Goal: Information Seeking & Learning: Learn about a topic

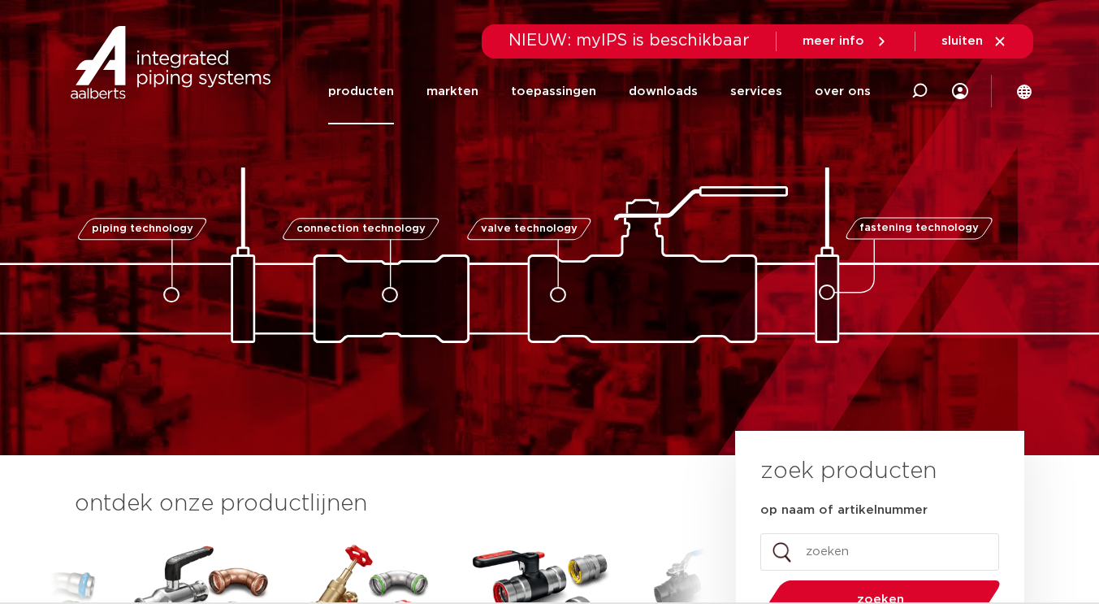
click at [369, 89] on link "producten" at bounding box center [361, 91] width 66 height 66
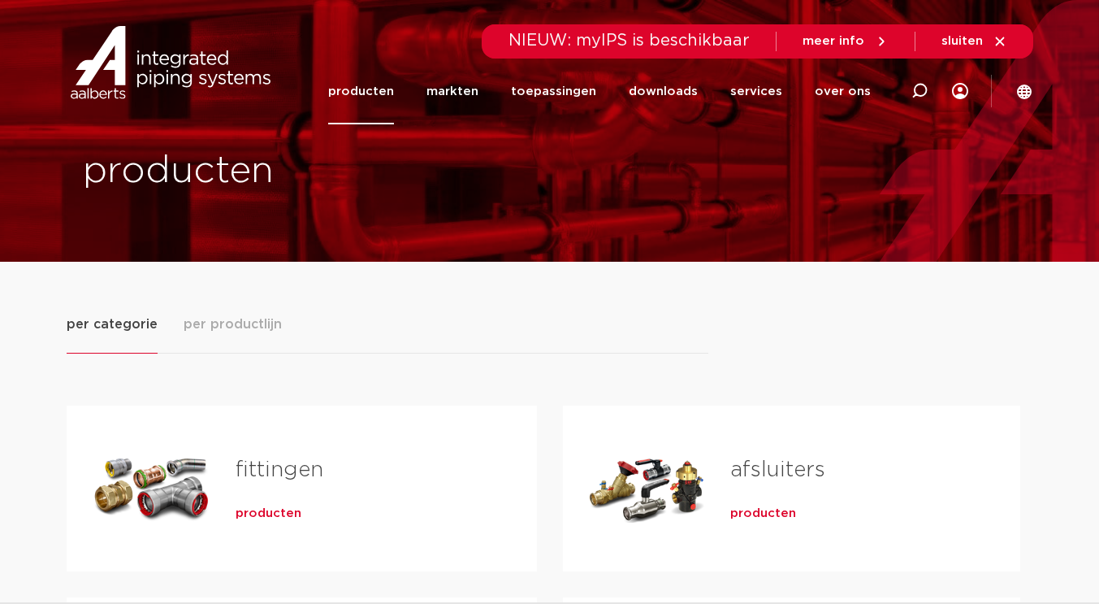
click at [158, 467] on div "Tabs. Open items met enter of spatie, sluit af met escape en navigeer met de pi…" at bounding box center [151, 488] width 117 height 114
click at [267, 509] on span "producten" at bounding box center [269, 513] width 66 height 16
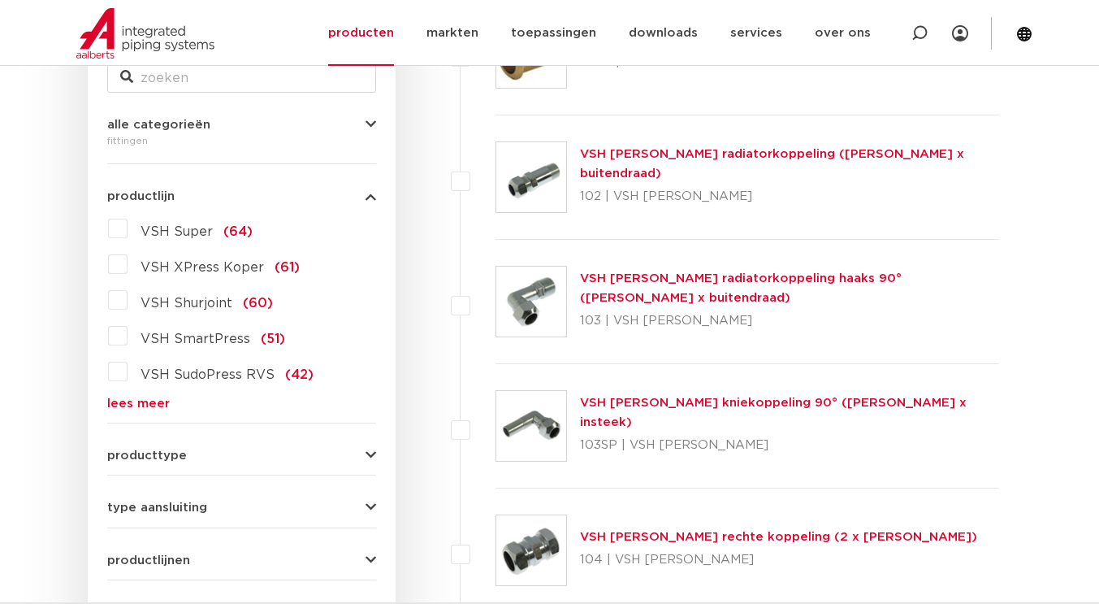
scroll to position [389, 0]
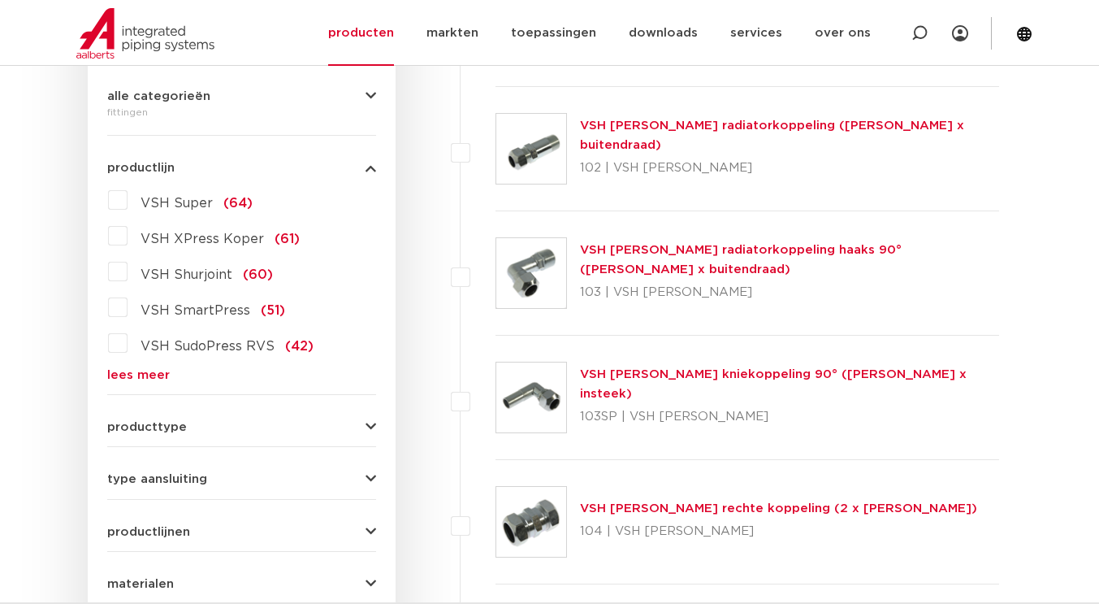
click at [132, 426] on span "producttype" at bounding box center [147, 427] width 80 height 12
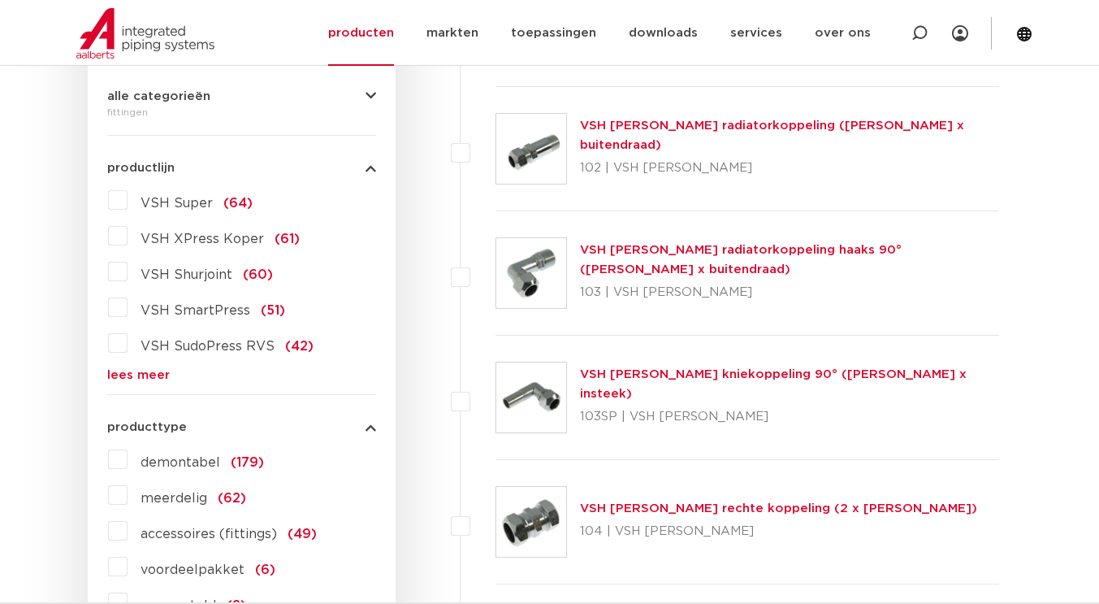
click at [126, 379] on link "lees meer" at bounding box center [241, 375] width 269 height 12
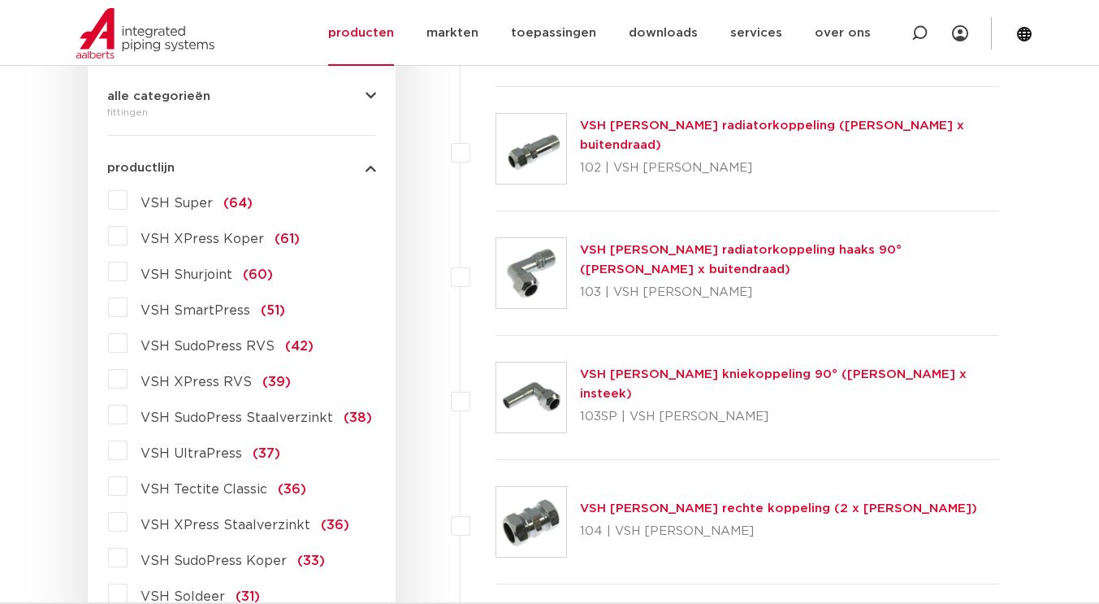
click at [129, 384] on label "VSH XPress RVS (39)" at bounding box center [209, 379] width 163 height 26
click at [0, 0] on input "VSH XPress RVS (39)" at bounding box center [0, 0] width 0 height 0
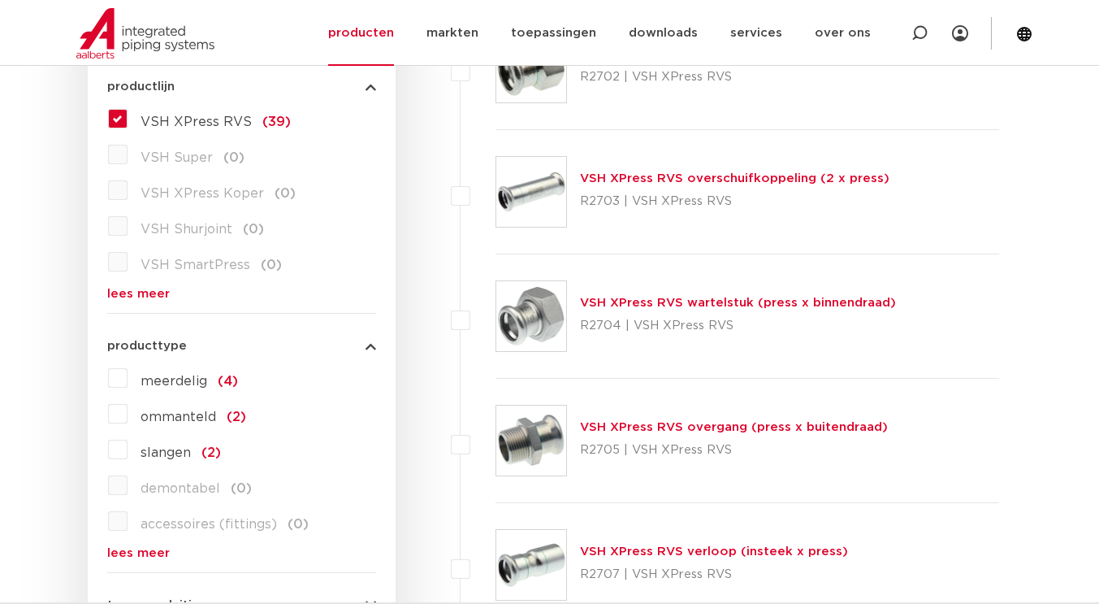
scroll to position [469, 0]
click at [128, 119] on label "VSH XPress RVS (39)" at bounding box center [209, 120] width 163 height 26
click at [0, 0] on input "VSH XPress RVS (39)" at bounding box center [0, 0] width 0 height 0
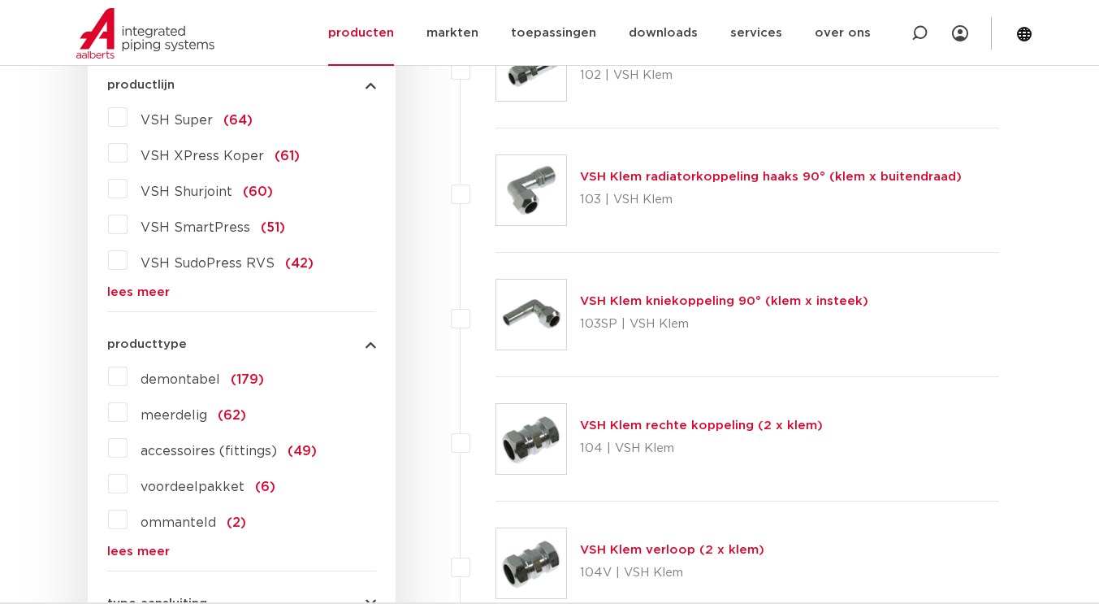
scroll to position [473, 0]
click at [134, 289] on link "lees meer" at bounding box center [241, 291] width 269 height 12
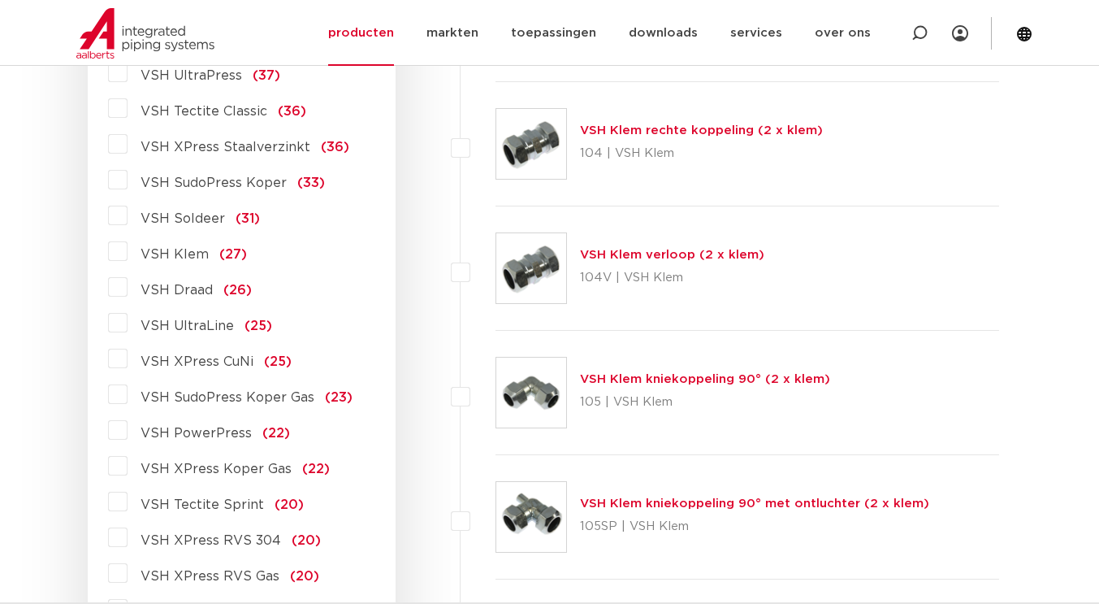
scroll to position [768, 0]
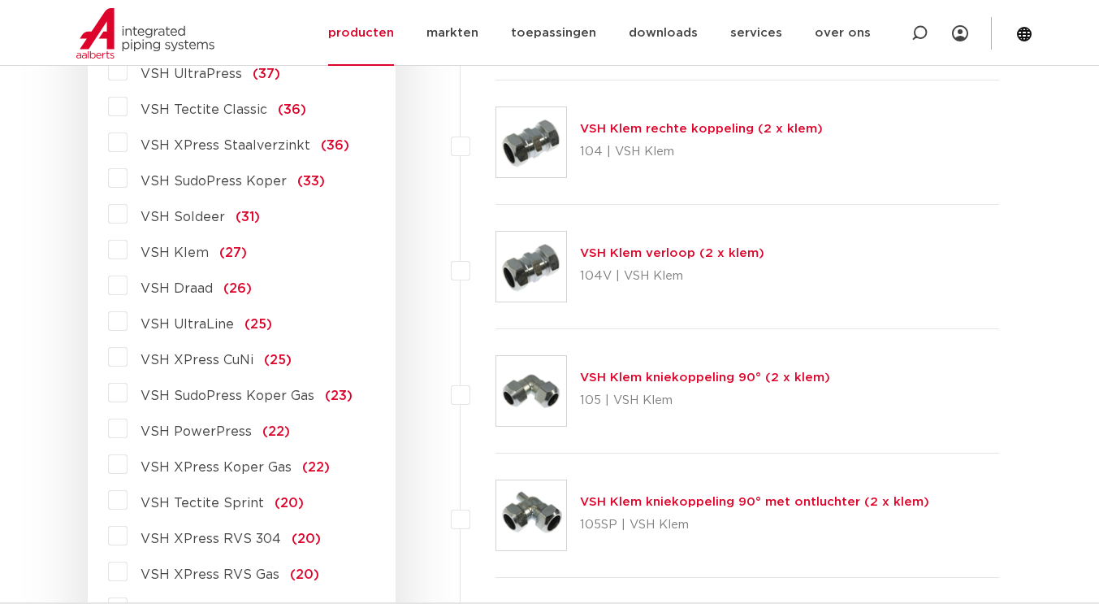
click at [128, 432] on label "VSH PowerPress (22)" at bounding box center [209, 428] width 162 height 26
click at [0, 0] on input "VSH PowerPress (22)" at bounding box center [0, 0] width 0 height 0
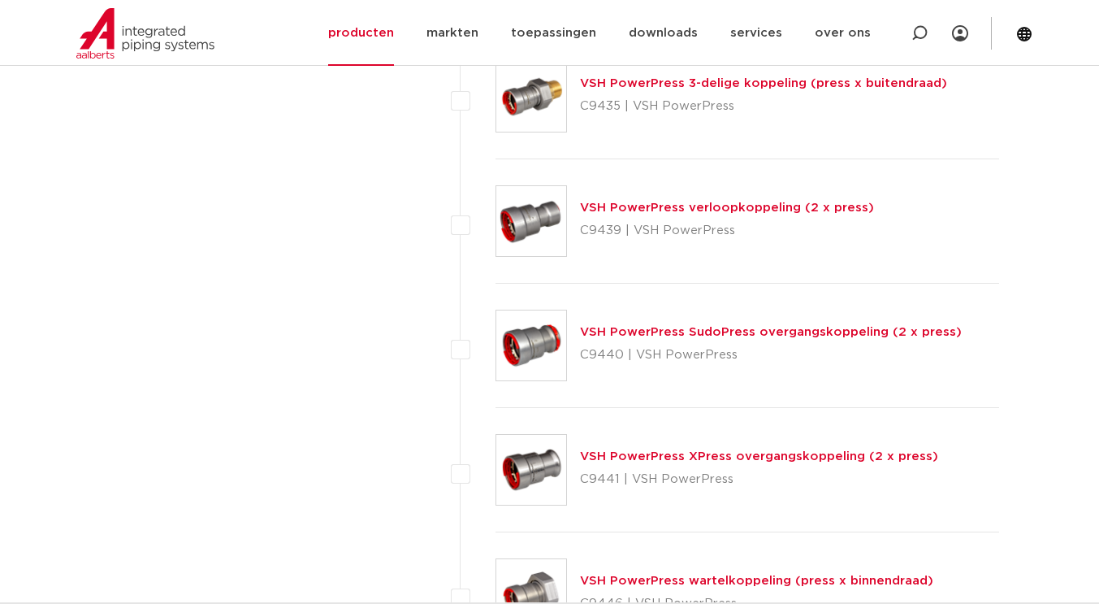
scroll to position [2264, 0]
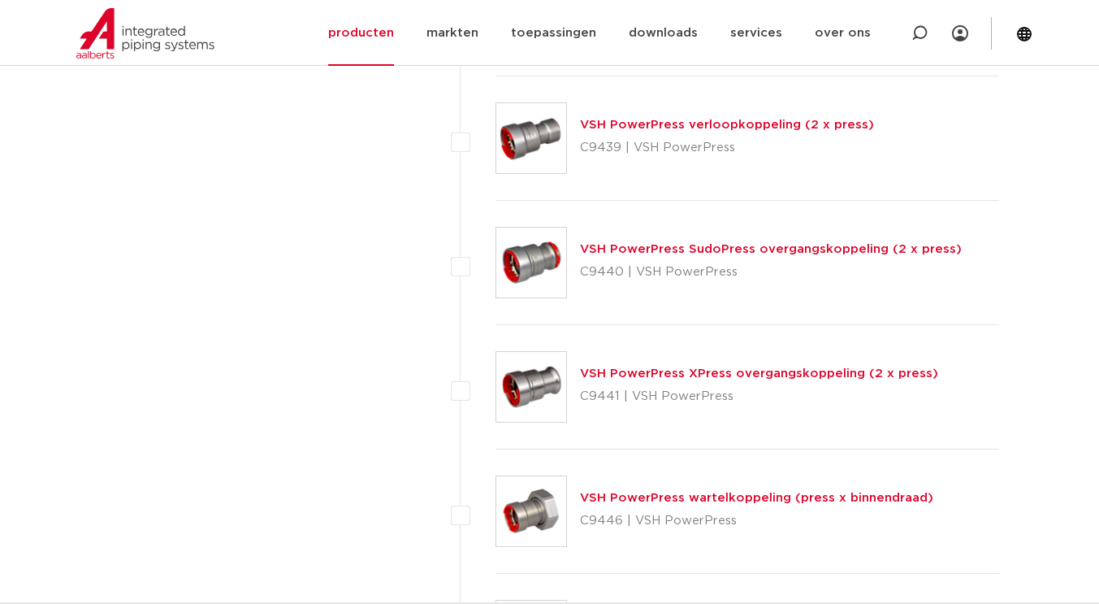
click at [654, 370] on link "VSH PowerPress XPress overgangskoppeling (2 x press)" at bounding box center [759, 373] width 358 height 12
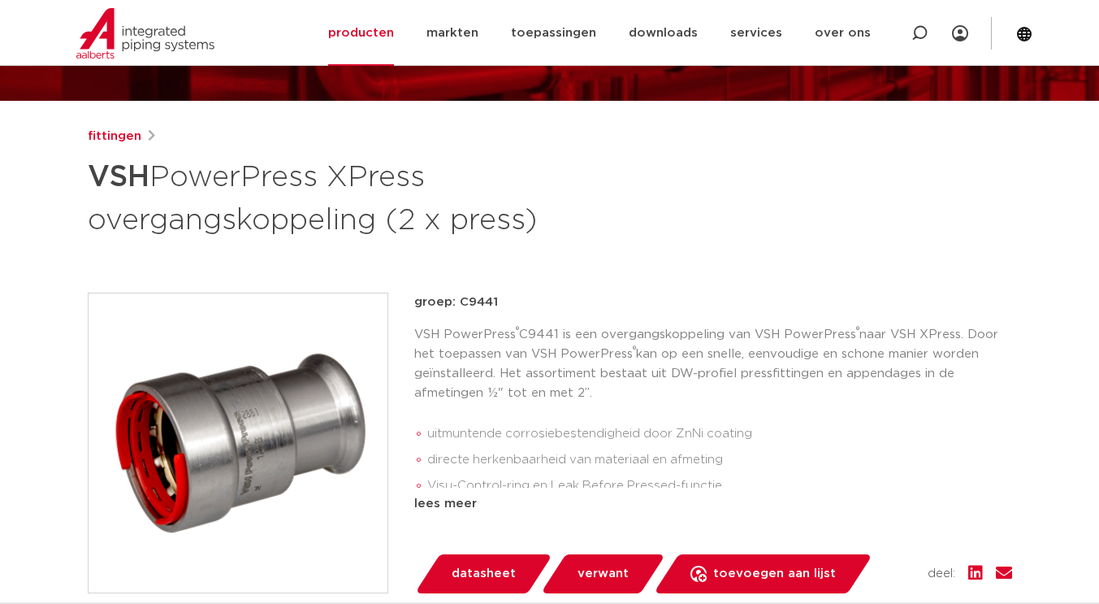
scroll to position [217, 0]
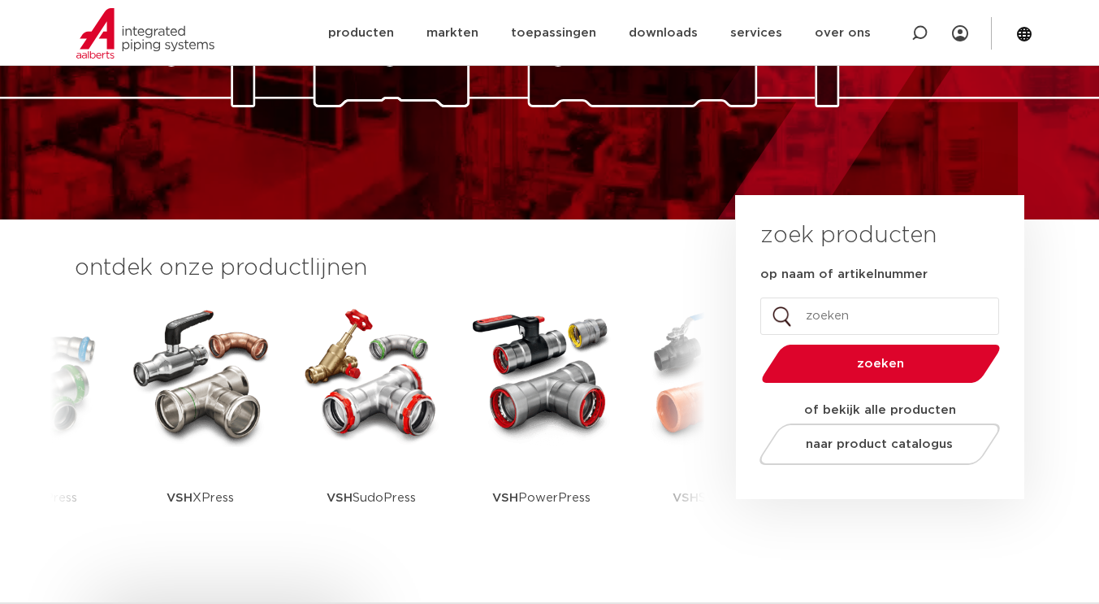
scroll to position [313, 0]
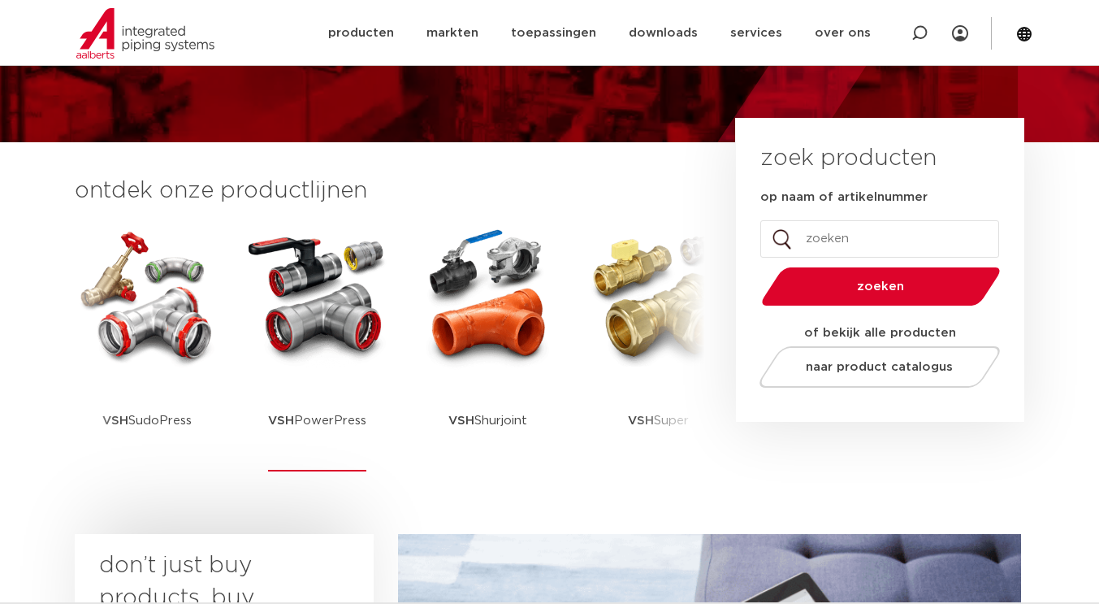
click at [301, 417] on p "VSH PowerPress" at bounding box center [317, 421] width 98 height 102
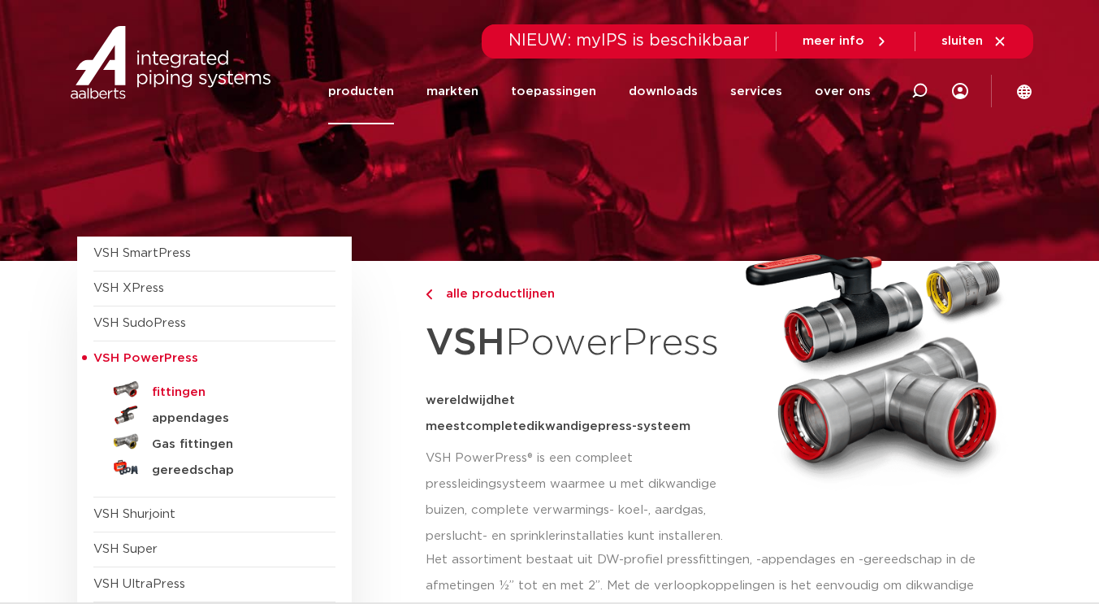
click at [186, 391] on h5 "fittingen" at bounding box center [232, 392] width 161 height 15
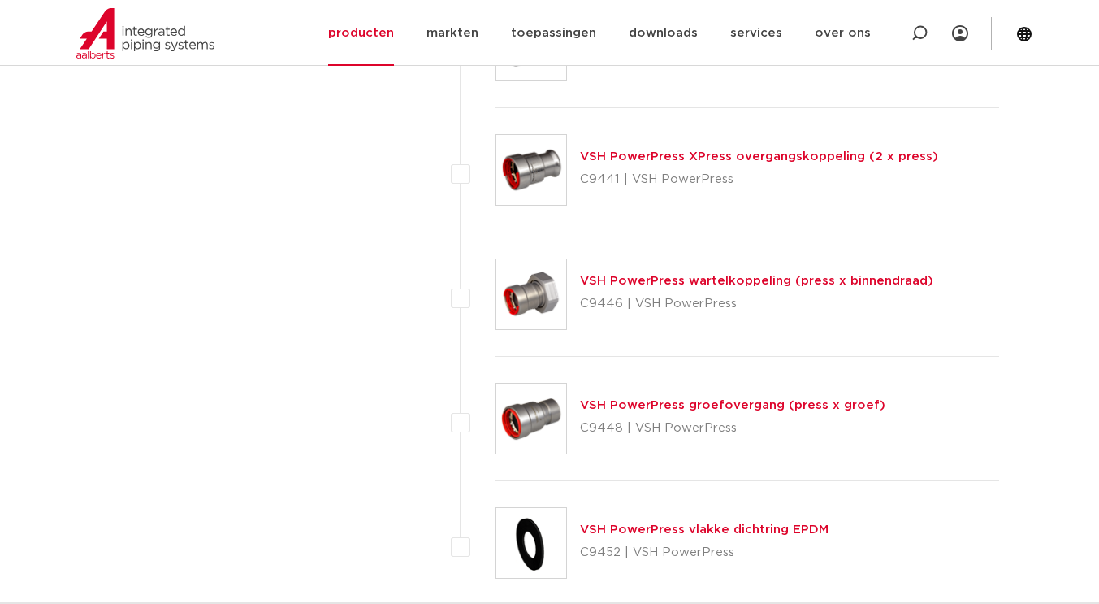
scroll to position [2486, 0]
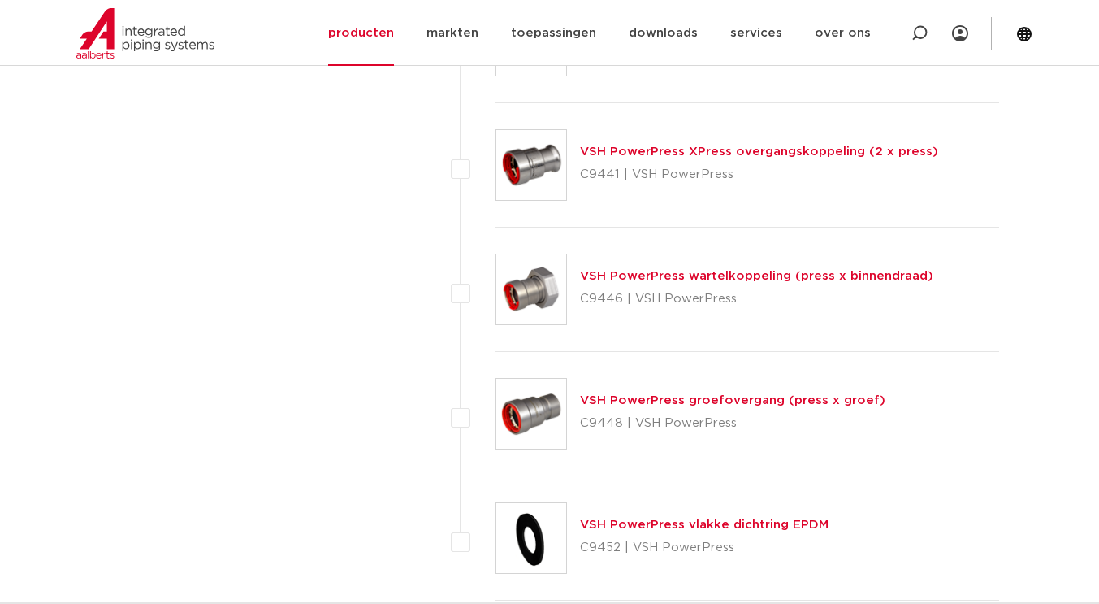
click at [655, 400] on link "VSH PowerPress groefovergang (press x groef)" at bounding box center [732, 400] width 305 height 12
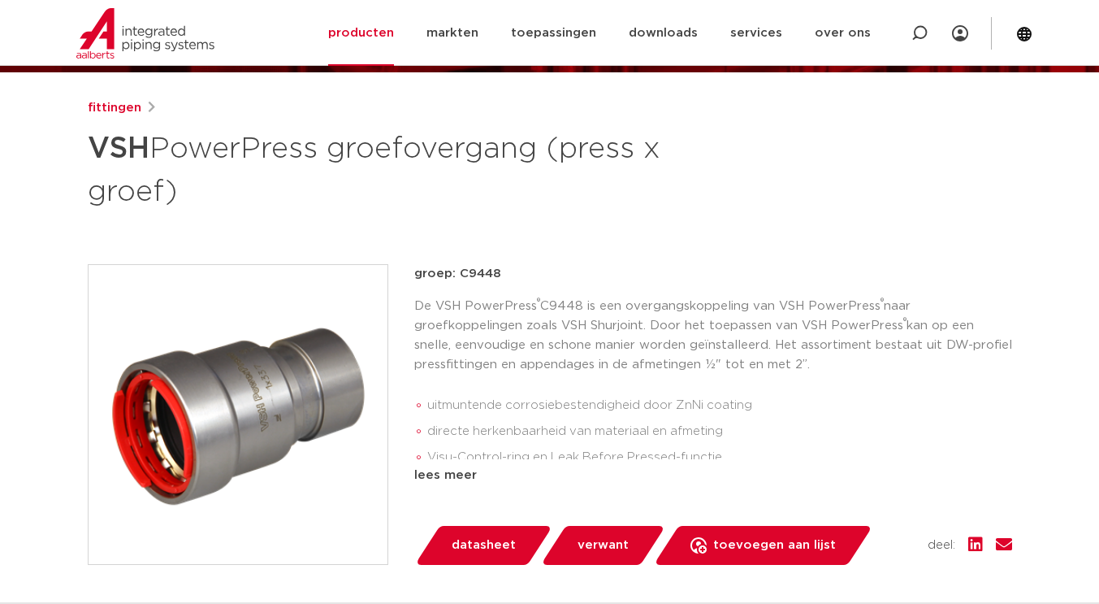
scroll to position [200, 0]
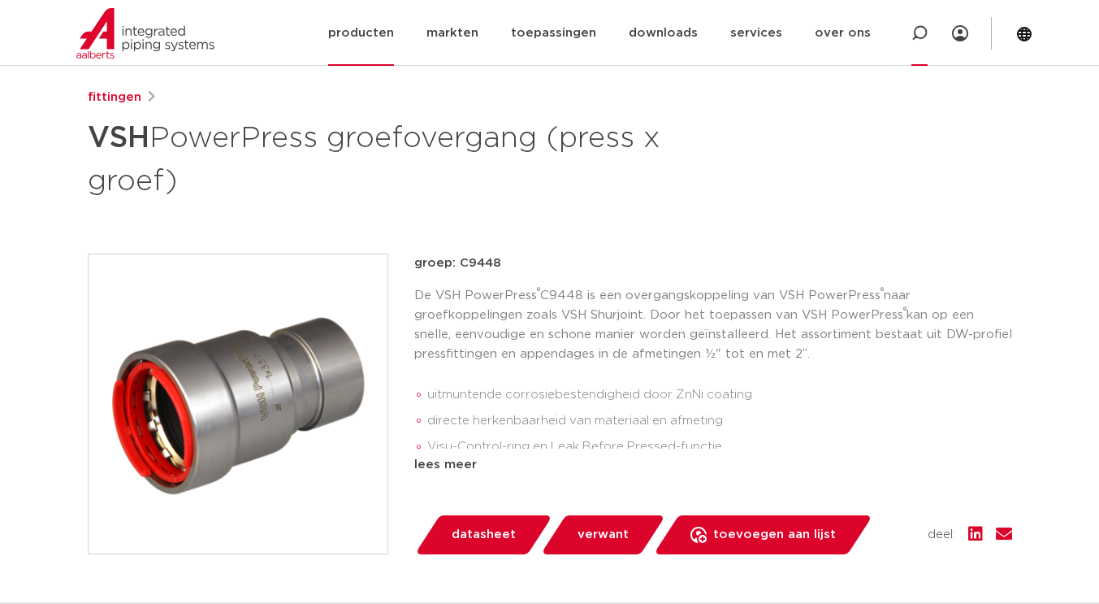
click at [919, 30] on icon at bounding box center [919, 33] width 16 height 16
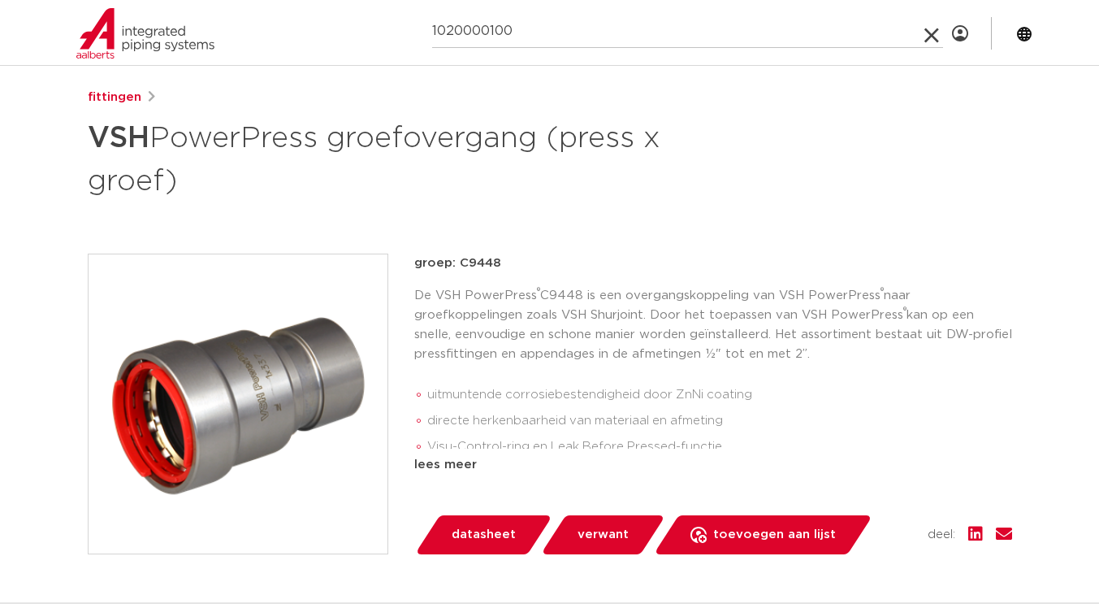
type input "1020000100"
click button "Zoeken" at bounding box center [0, 0] width 0 height 0
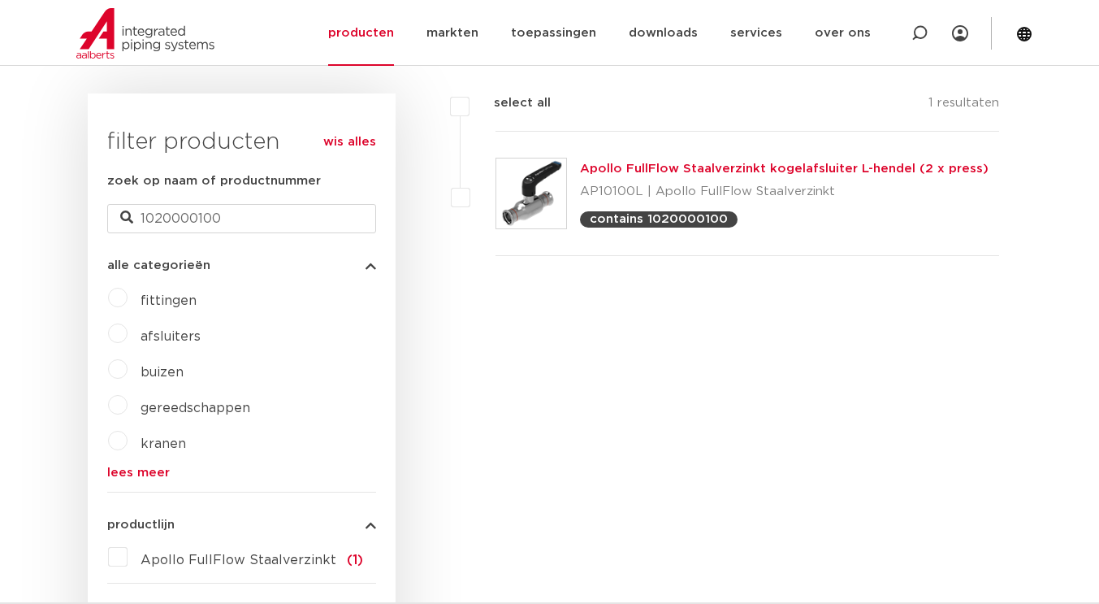
scroll to position [385, 0]
click at [526, 197] on img at bounding box center [531, 194] width 70 height 70
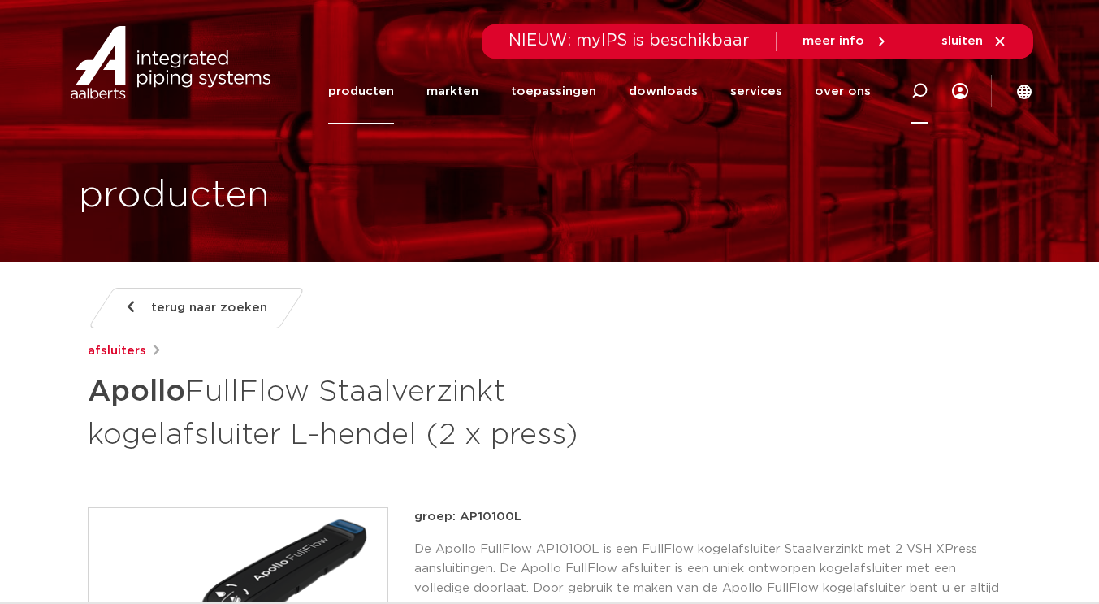
click at [923, 95] on icon at bounding box center [919, 90] width 19 height 19
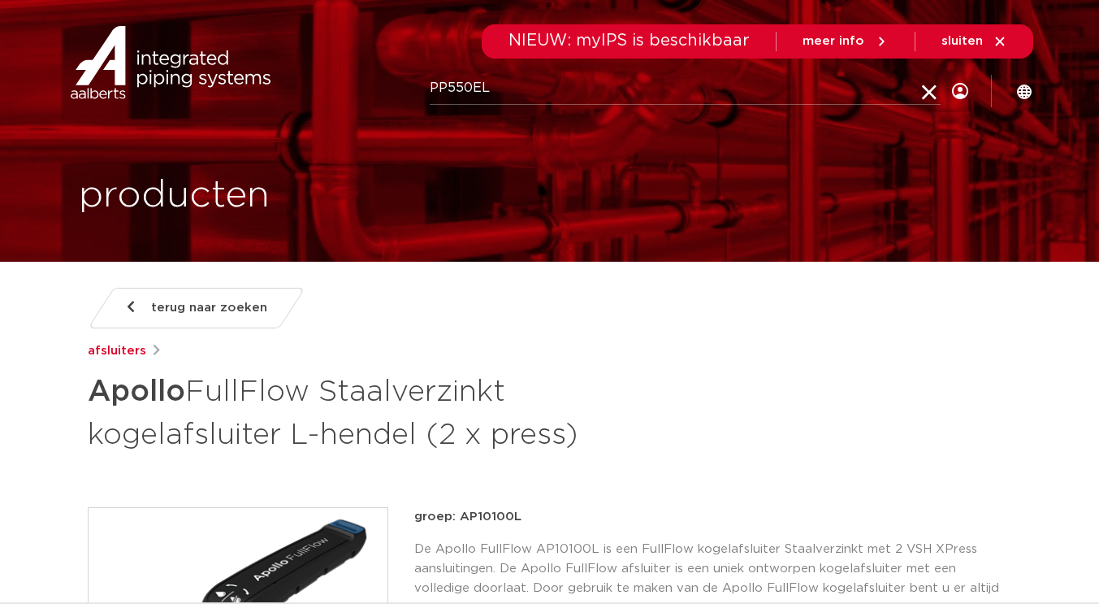
type input "PP550EL"
click button "Zoeken" at bounding box center [0, 0] width 0 height 0
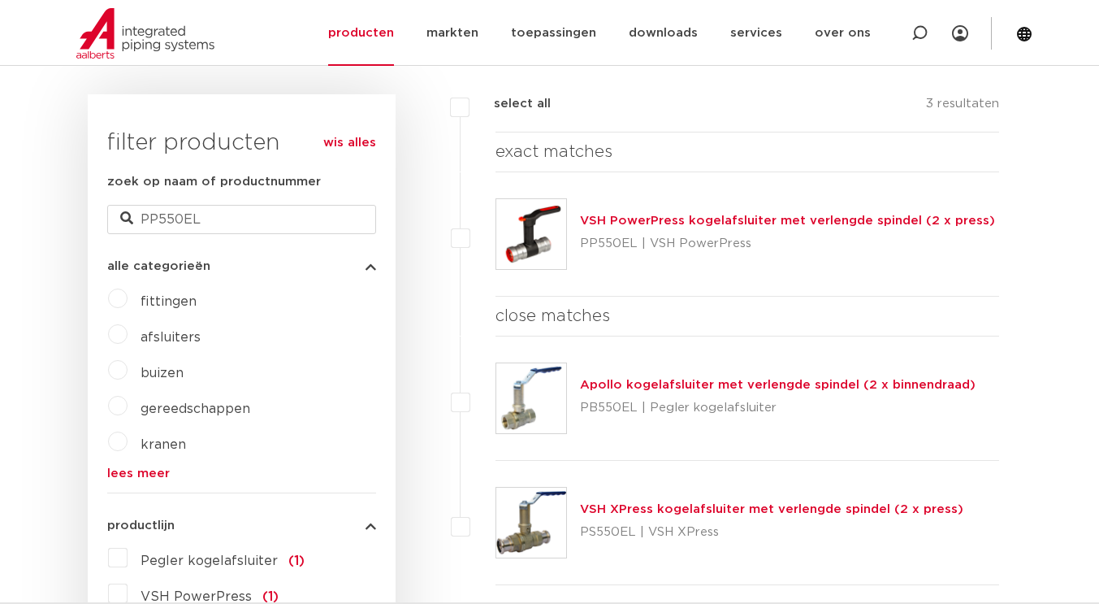
click at [534, 240] on img at bounding box center [531, 234] width 70 height 70
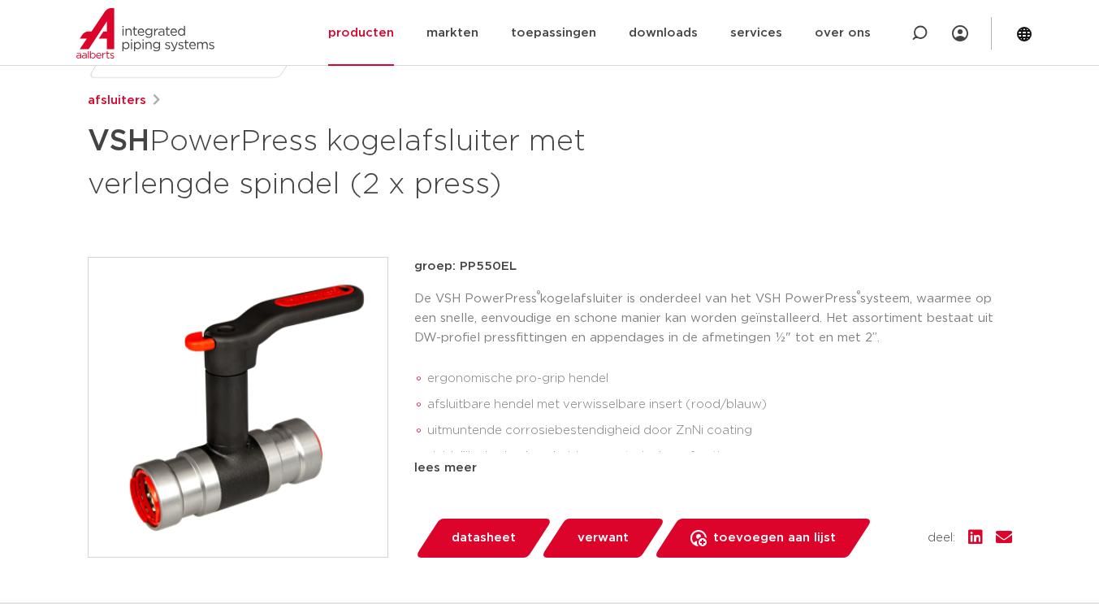
scroll to position [251, 0]
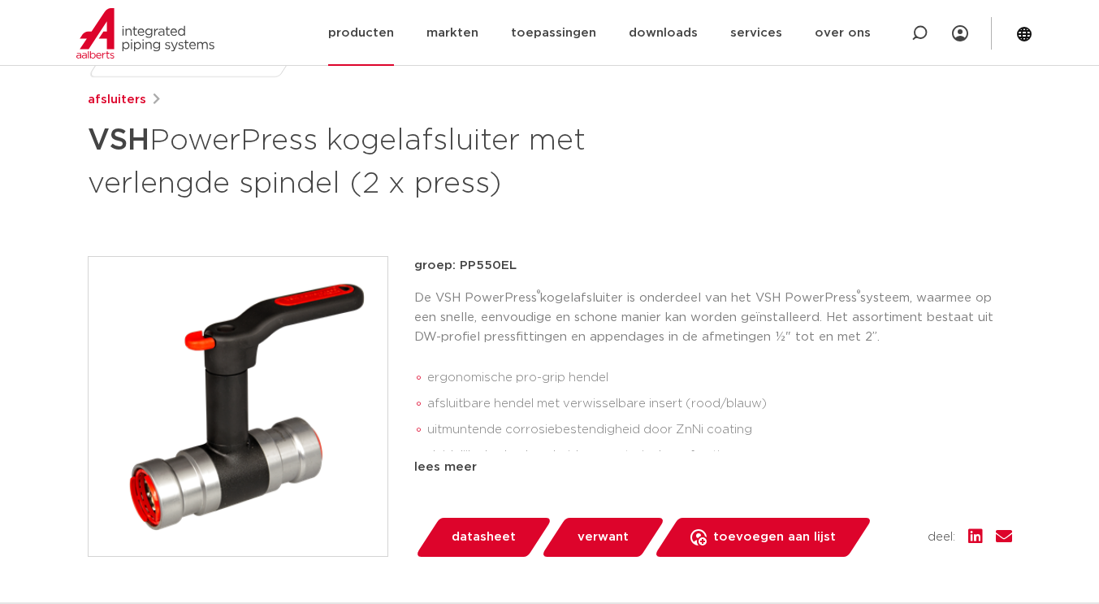
click at [387, 28] on link "producten" at bounding box center [361, 33] width 66 height 66
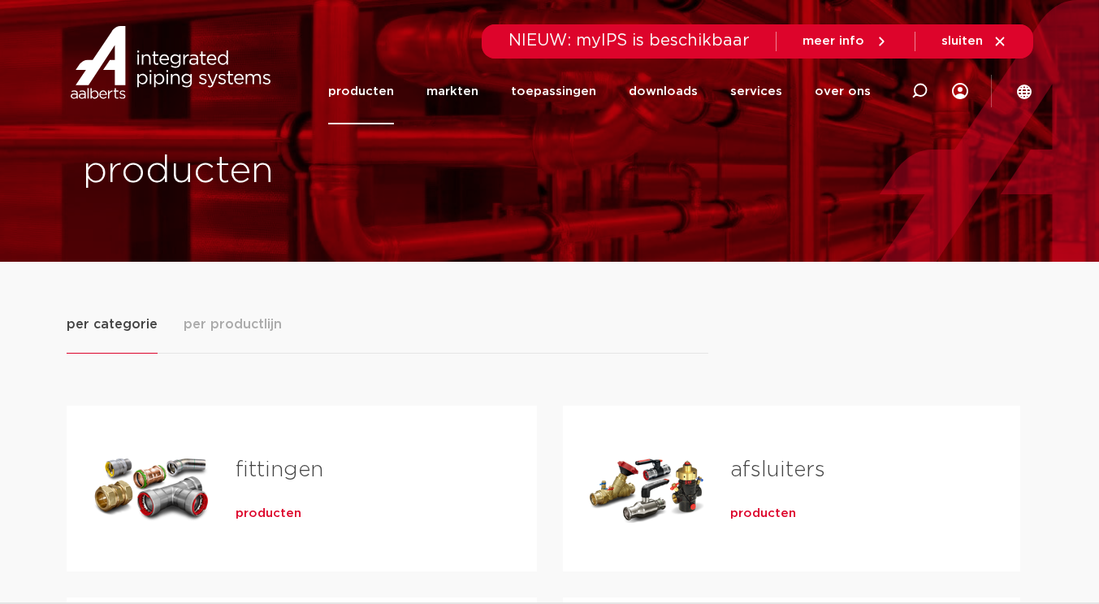
click at [756, 513] on span "producten" at bounding box center [763, 513] width 66 height 16
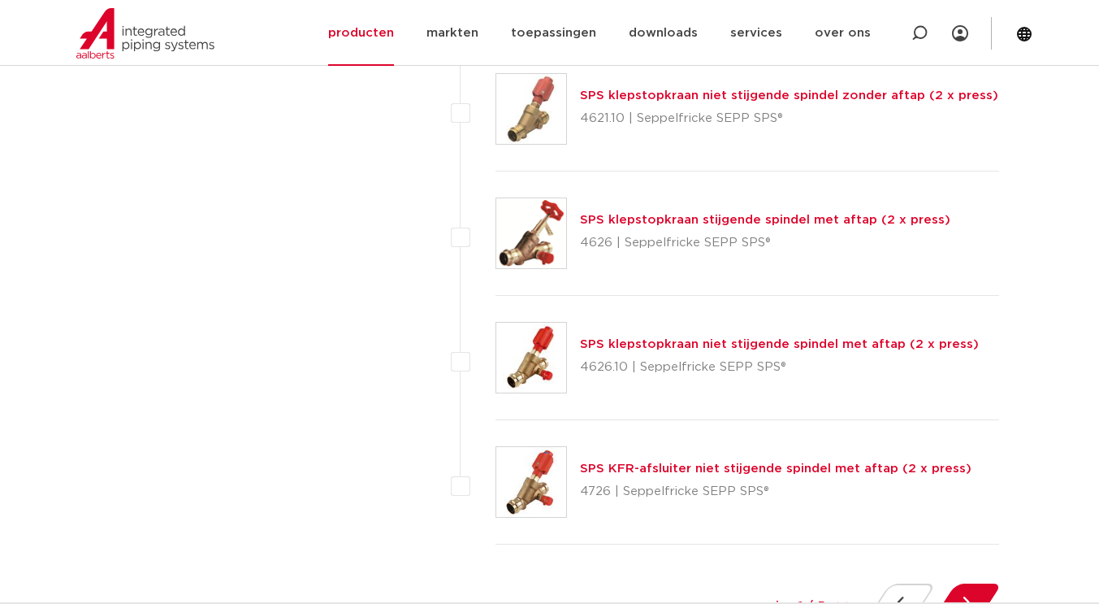
scroll to position [7262, 0]
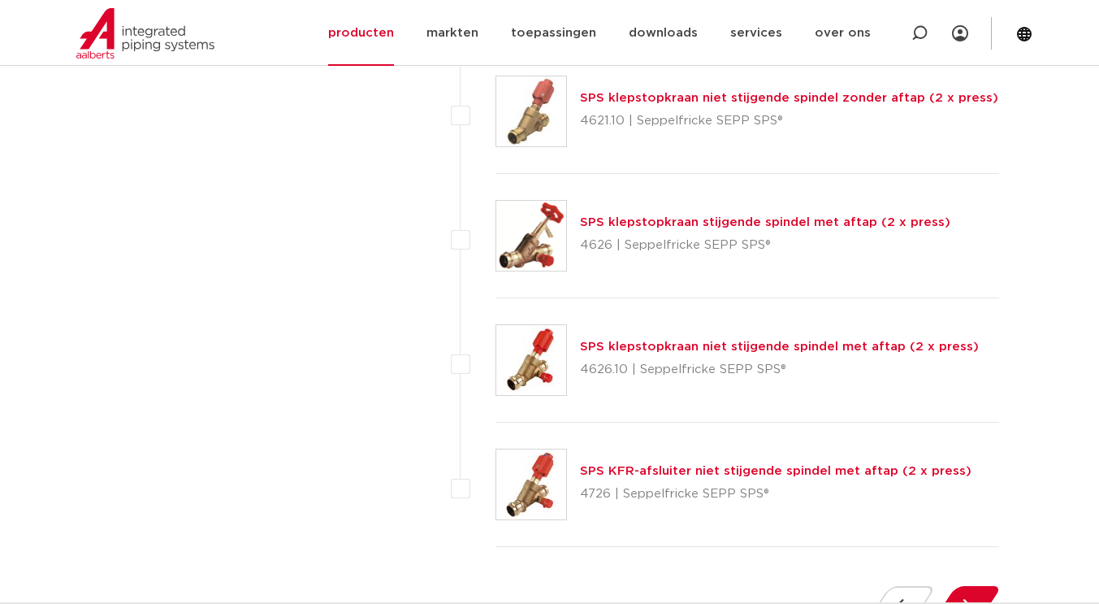
click at [623, 217] on link "SPS klepstopkraan stijgende spindel met aftap (2 x press)" at bounding box center [765, 222] width 370 height 12
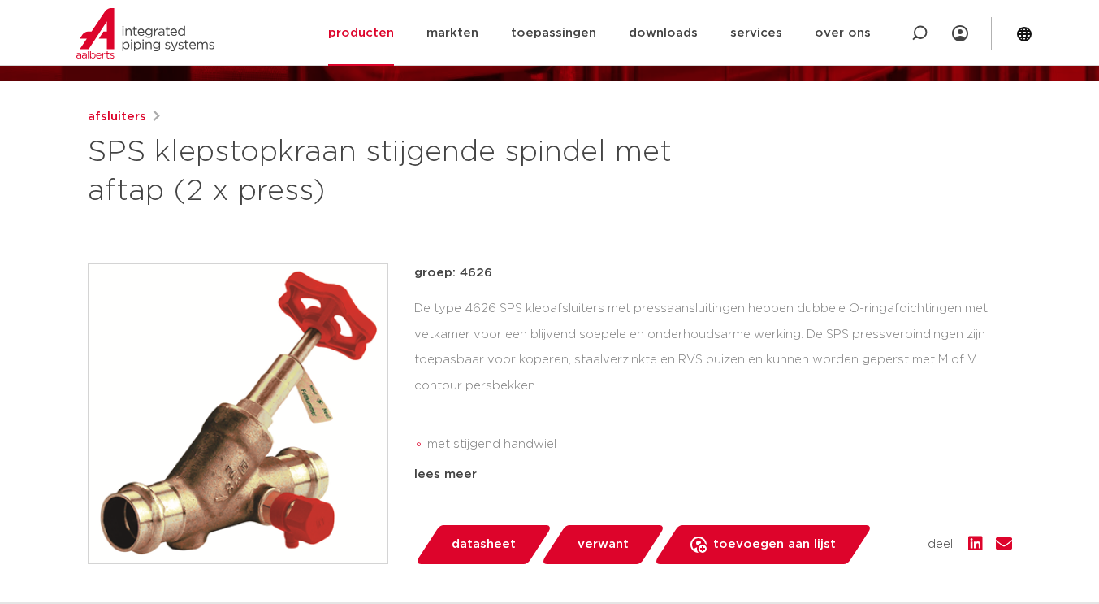
scroll to position [201, 0]
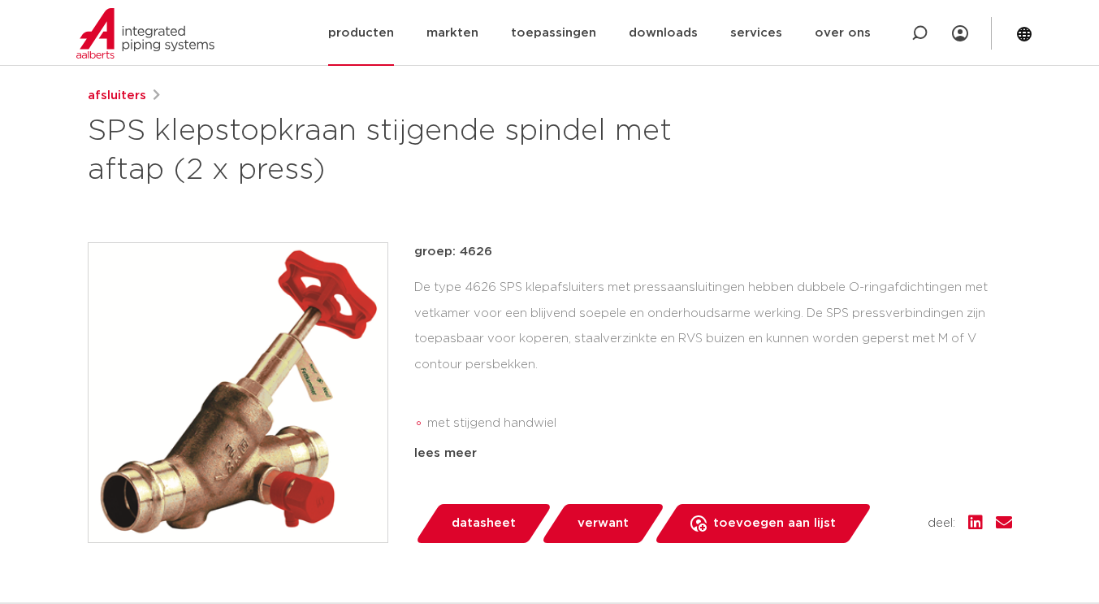
click at [380, 43] on link "producten" at bounding box center [361, 33] width 66 height 66
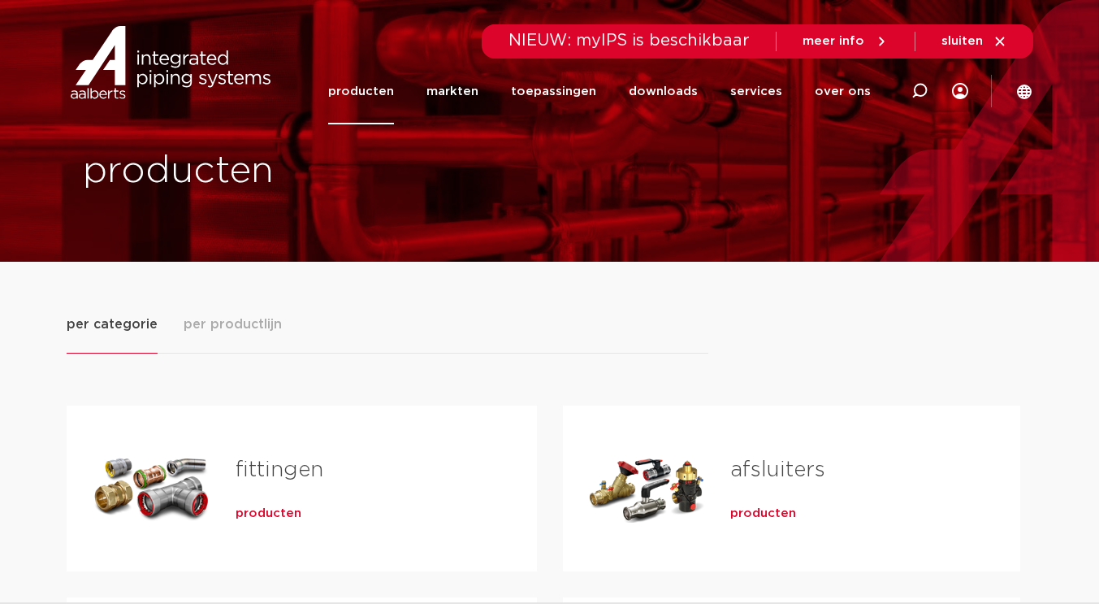
click at [757, 509] on span "producten" at bounding box center [763, 513] width 66 height 16
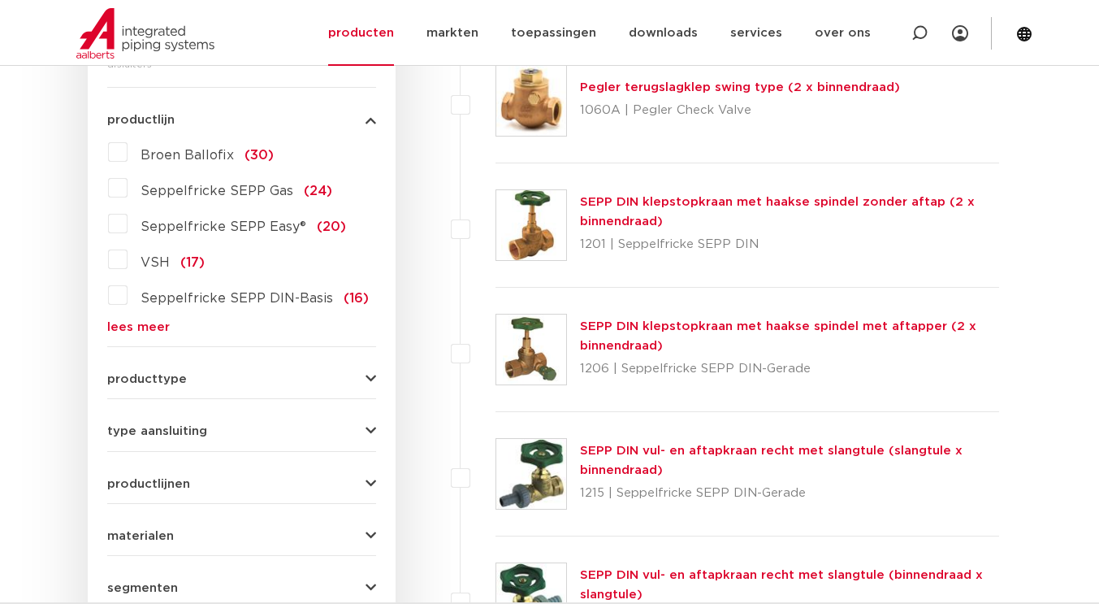
scroll to position [436, 0]
click at [158, 375] on span "producttype" at bounding box center [147, 380] width 80 height 12
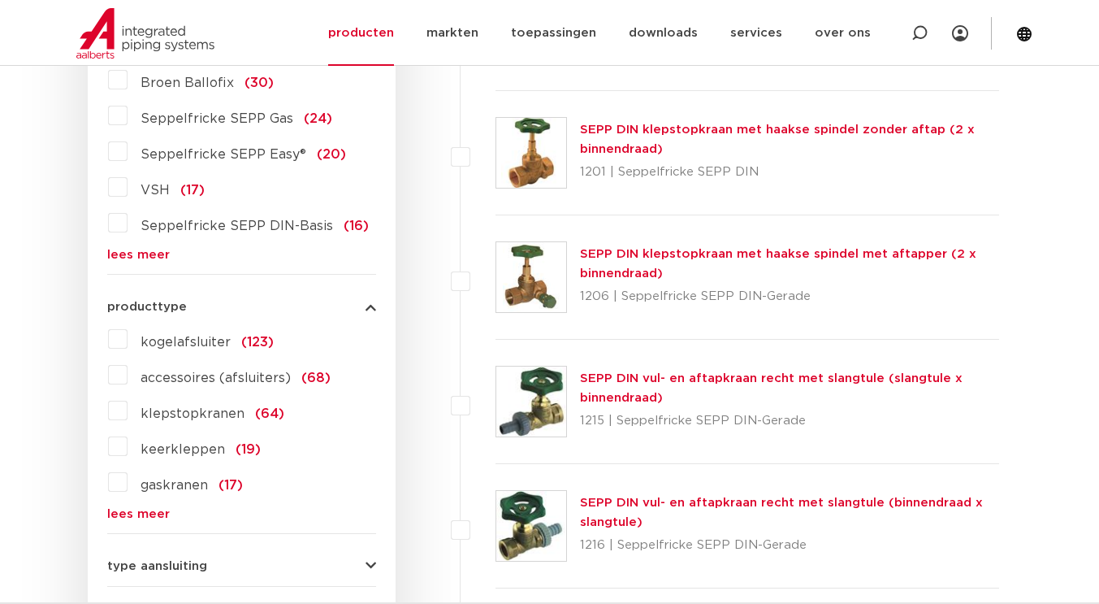
scroll to position [539, 0]
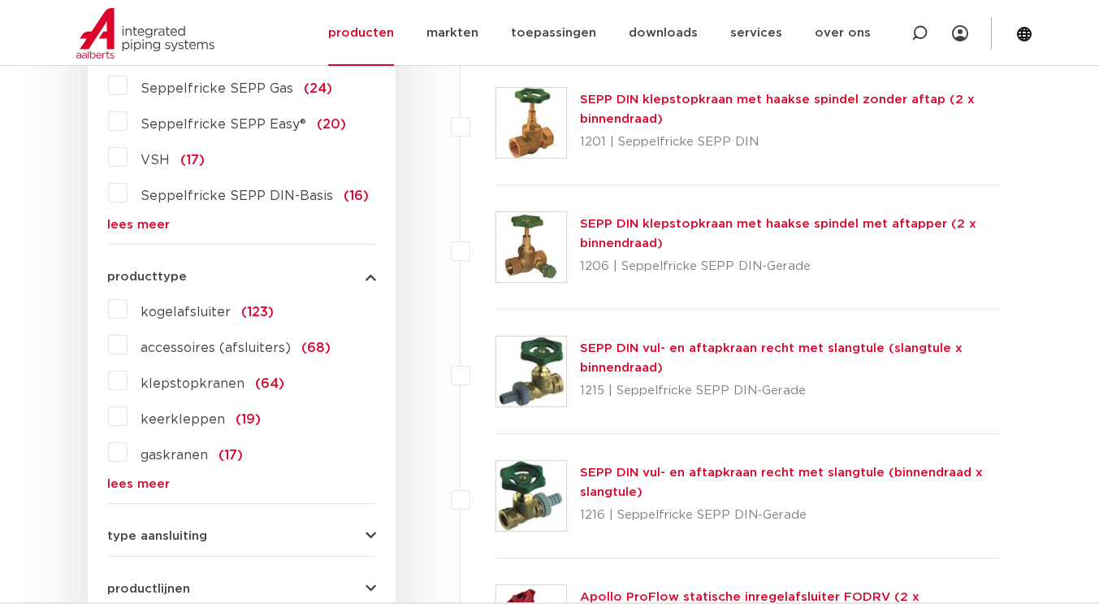
click at [139, 482] on link "lees meer" at bounding box center [241, 484] width 269 height 12
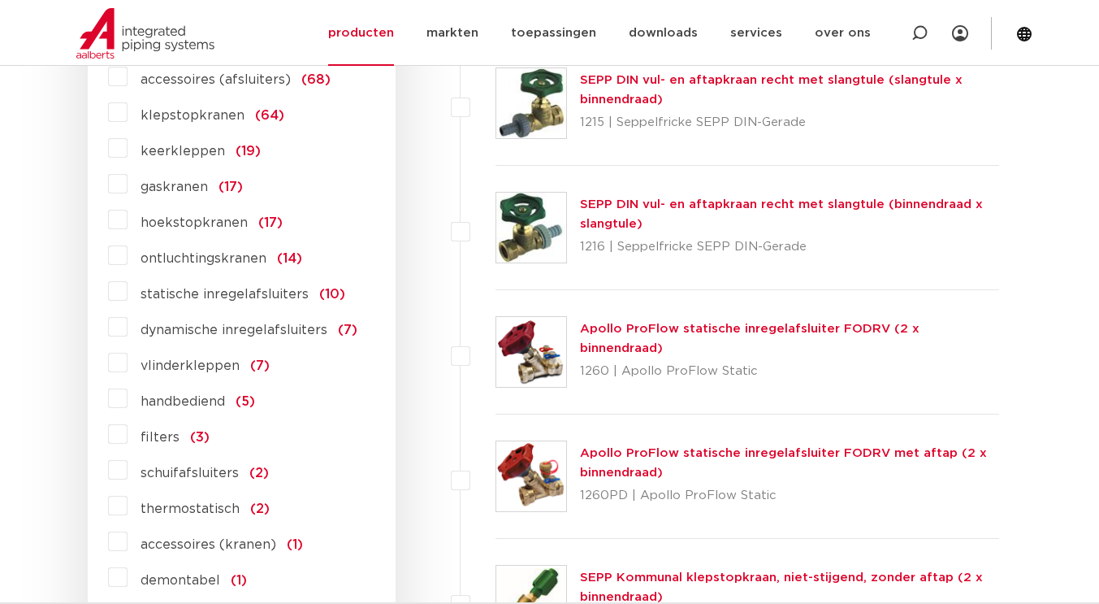
scroll to position [808, 0]
click at [214, 296] on span "statische inregelafsluiters" at bounding box center [225, 293] width 168 height 13
click at [0, 0] on input "statische inregelafsluiters (10)" at bounding box center [0, 0] width 0 height 0
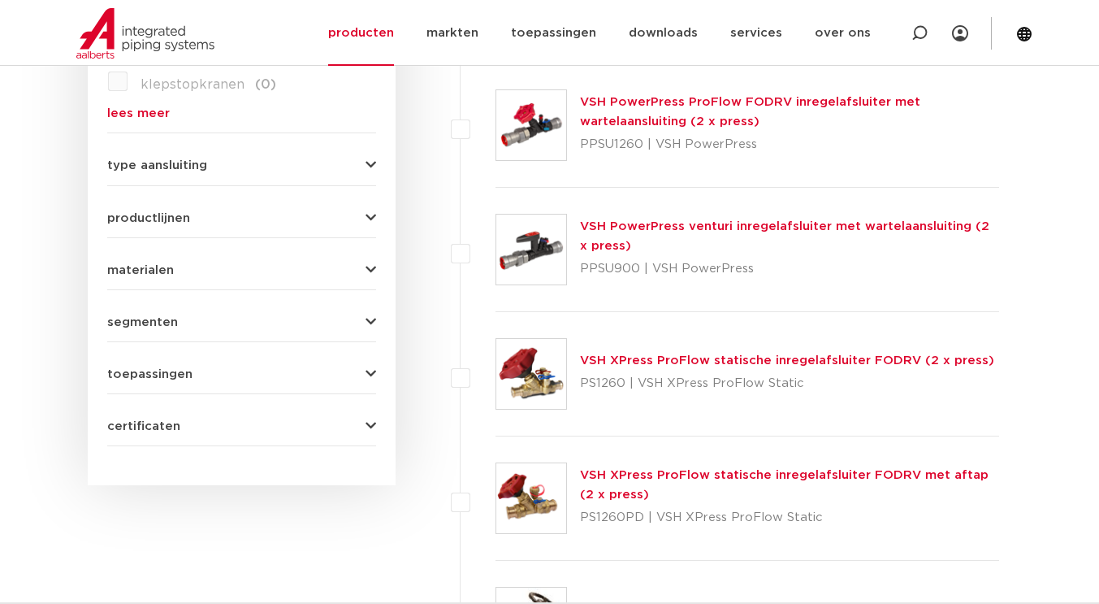
scroll to position [914, 0]
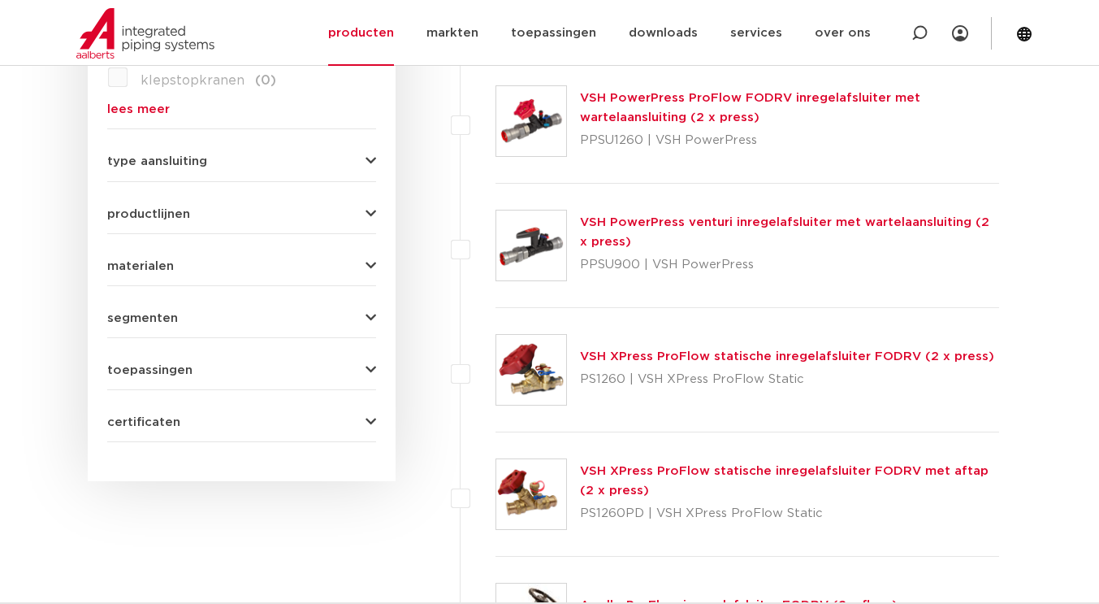
click at [694, 471] on link "VSH XPress ProFlow statische inregelafsluiter FODRV met aftap (2 x press)" at bounding box center [784, 481] width 409 height 32
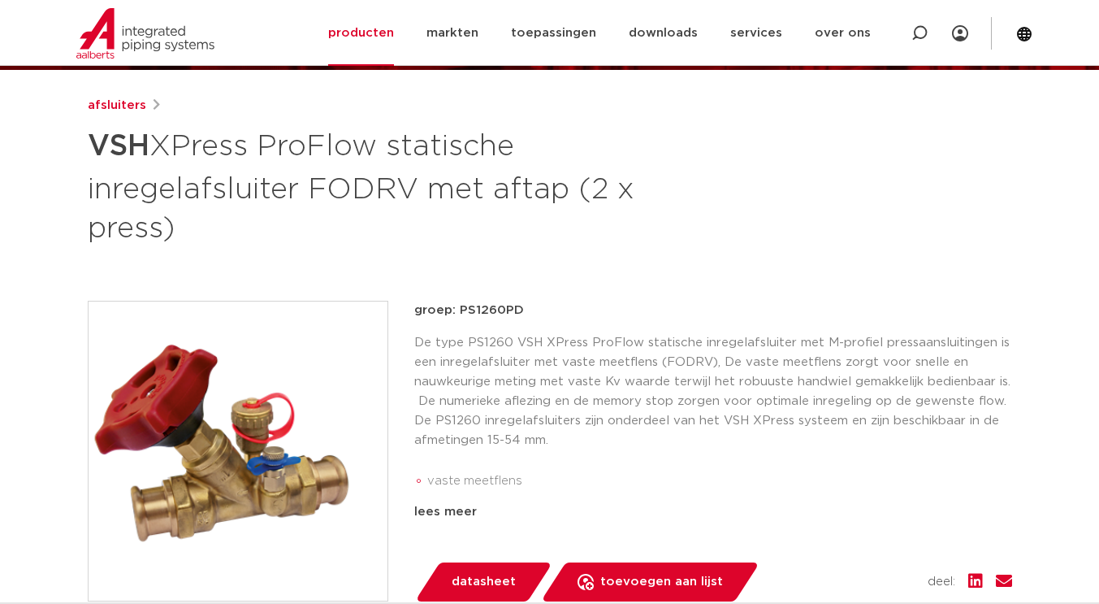
scroll to position [258, 0]
